Goal: Navigation & Orientation: Understand site structure

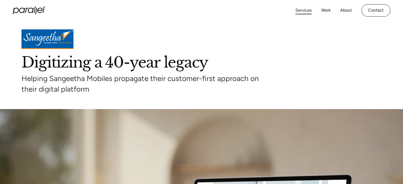
click at [303, 9] on link "Services" at bounding box center [304, 11] width 16 height 8
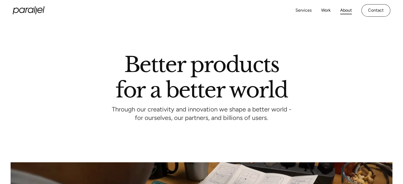
click at [347, 12] on link "About" at bounding box center [346, 11] width 12 height 8
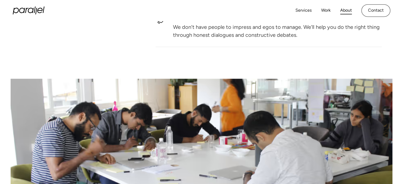
scroll to position [803, 0]
